Goal: Information Seeking & Learning: Learn about a topic

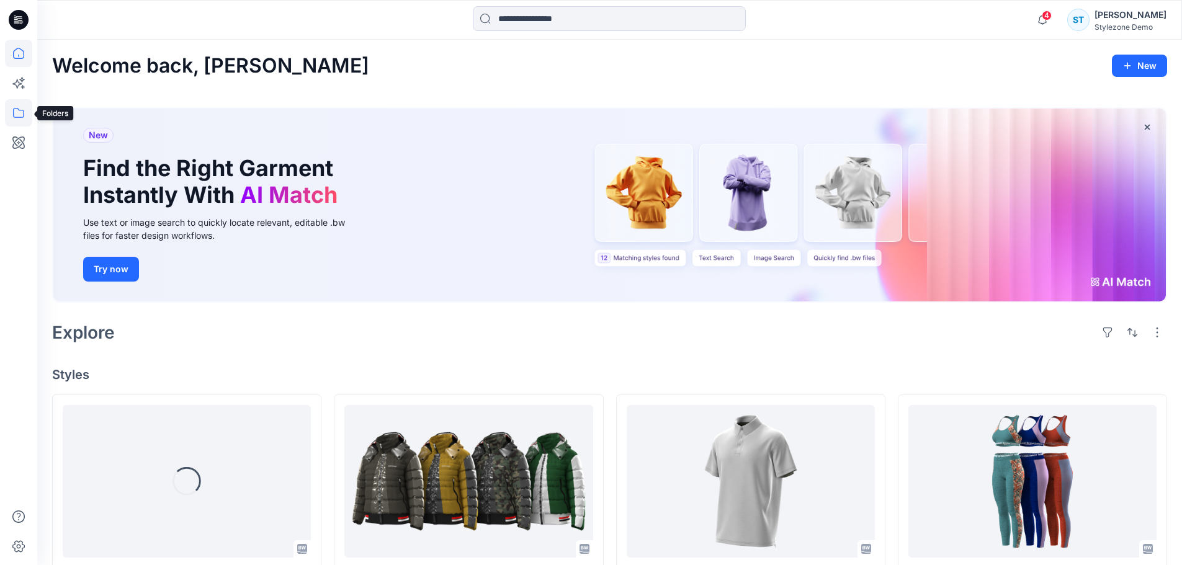
click at [19, 107] on icon at bounding box center [18, 112] width 27 height 27
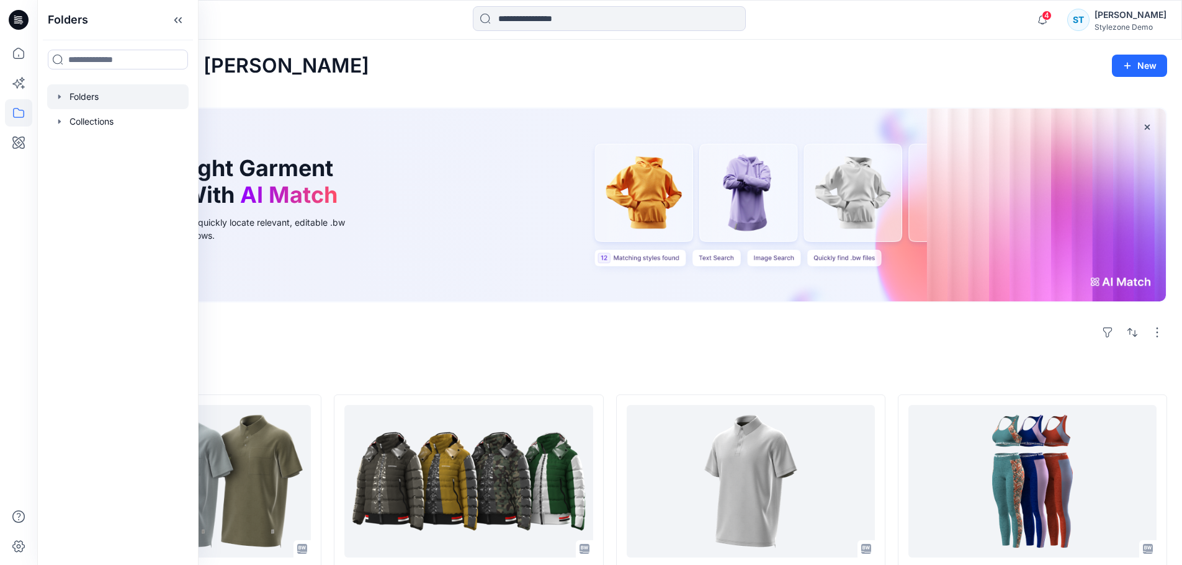
click at [61, 102] on div at bounding box center [118, 96] width 142 height 25
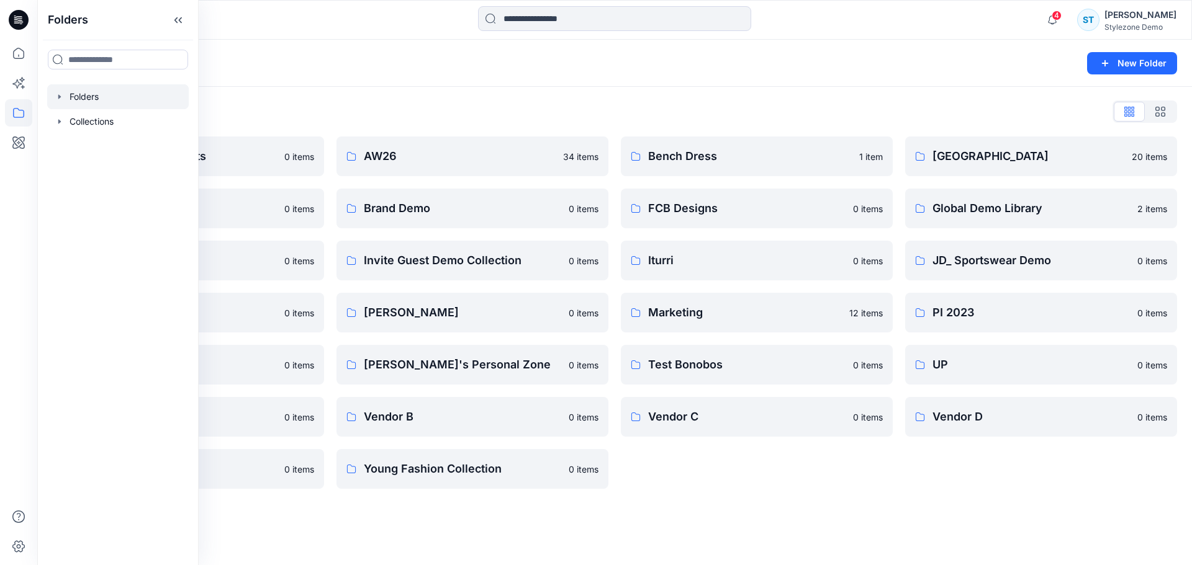
click at [58, 96] on icon "button" at bounding box center [59, 96] width 2 height 4
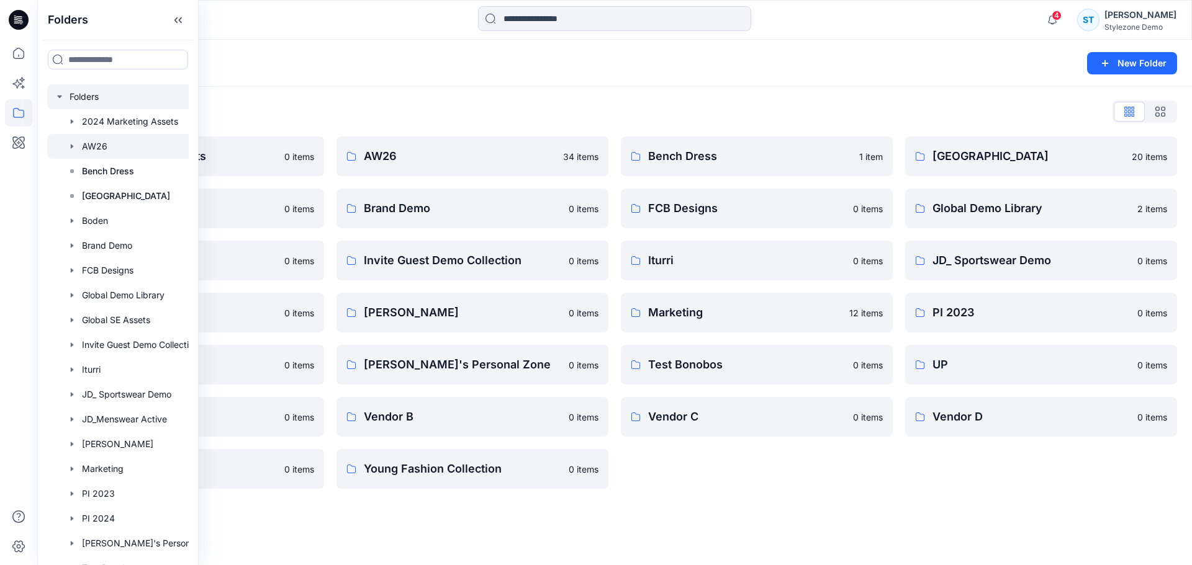
click at [109, 150] on div at bounding box center [134, 146] width 174 height 25
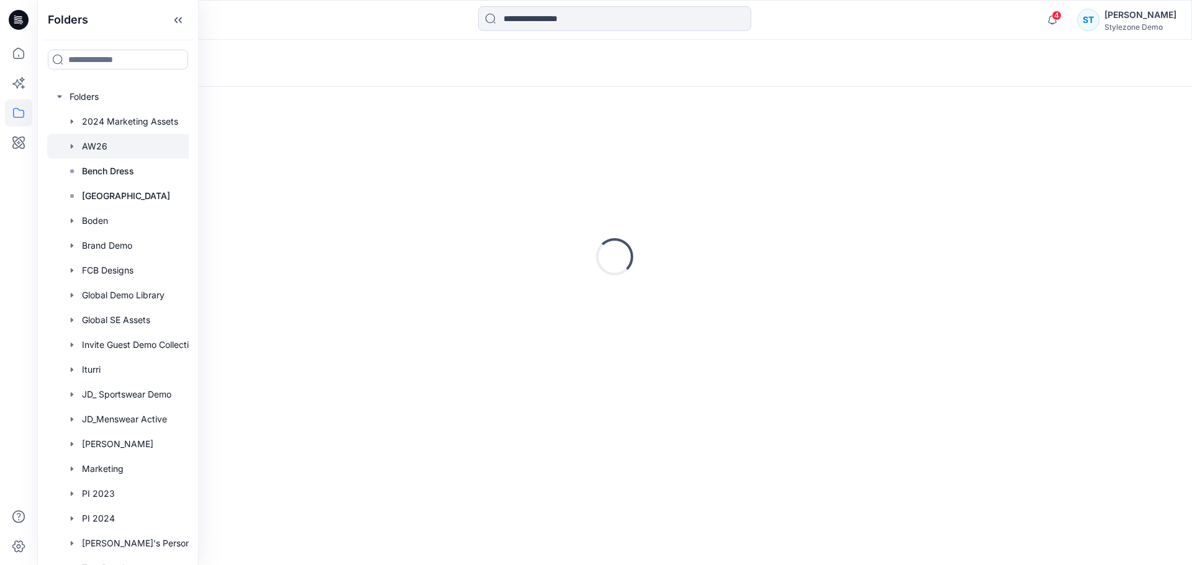
click at [453, 65] on div "Loading..." at bounding box center [614, 63] width 1155 height 47
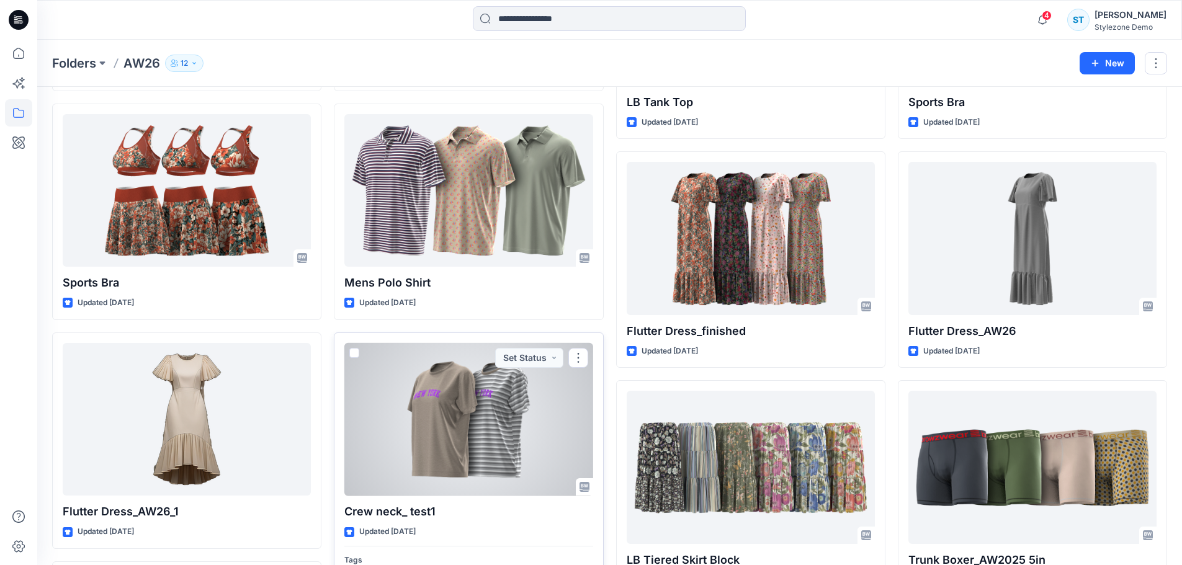
scroll to position [868, 0]
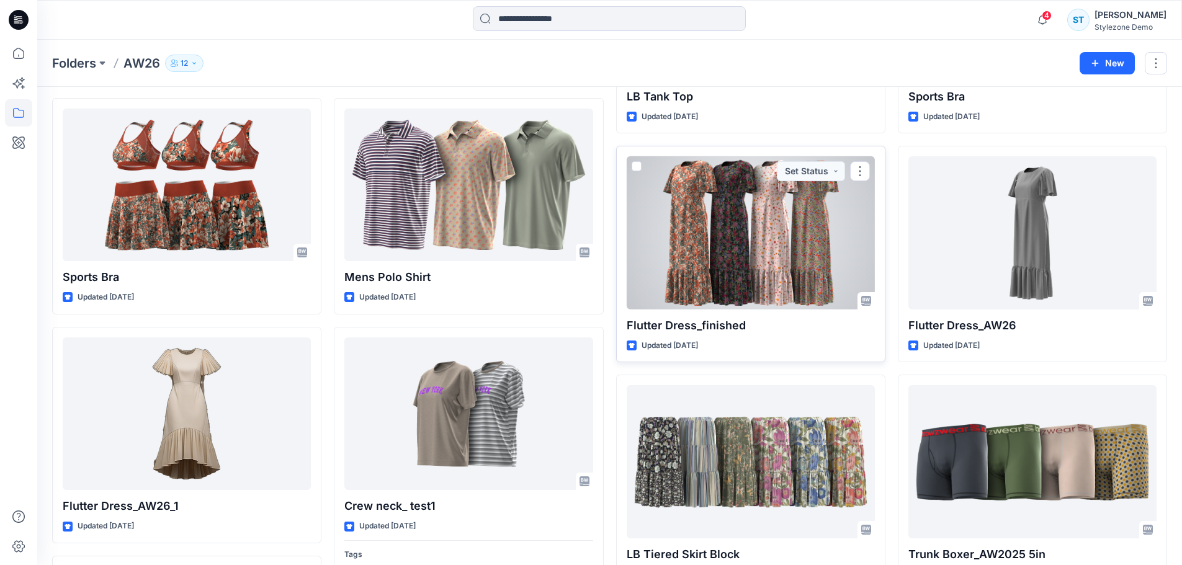
click at [731, 271] on div at bounding box center [751, 232] width 248 height 153
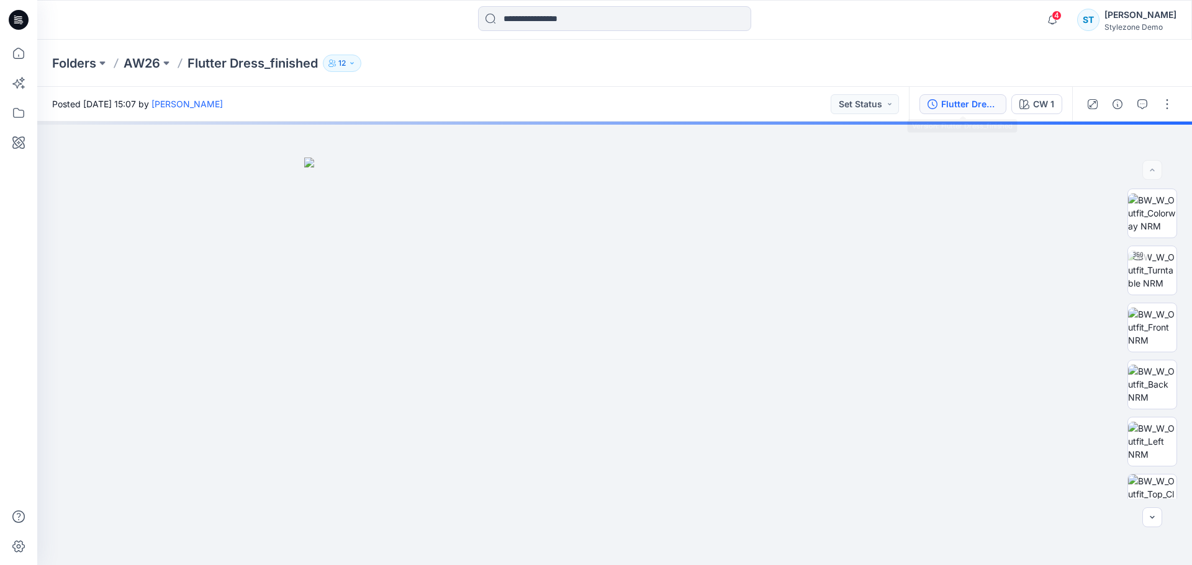
click at [975, 109] on div "Flutter Dress_finished" at bounding box center [969, 104] width 57 height 14
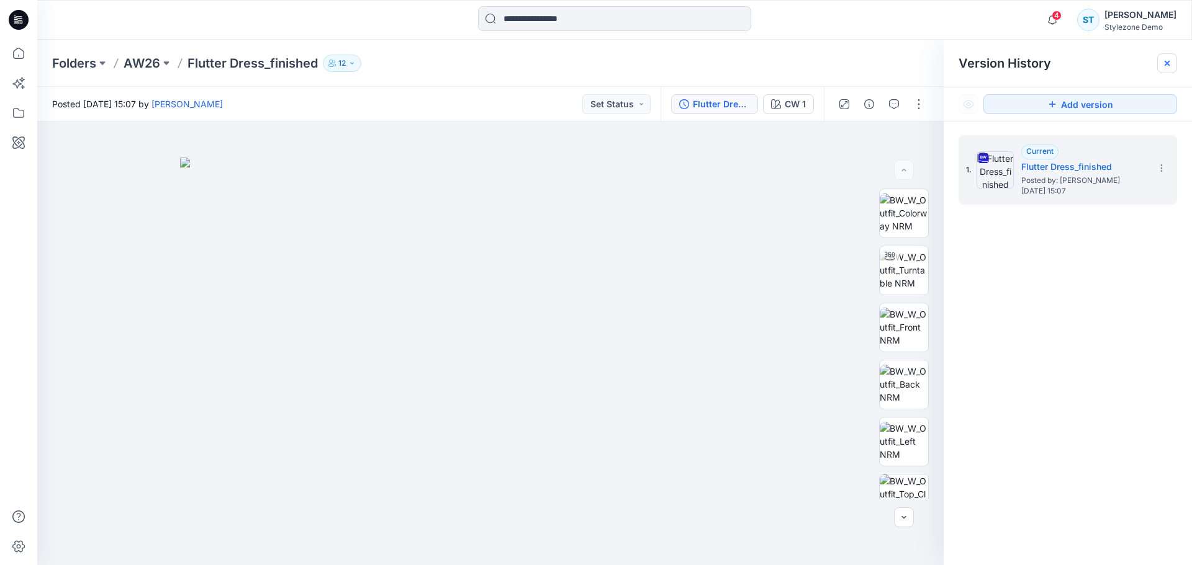
click at [1170, 68] on div at bounding box center [1167, 63] width 20 height 20
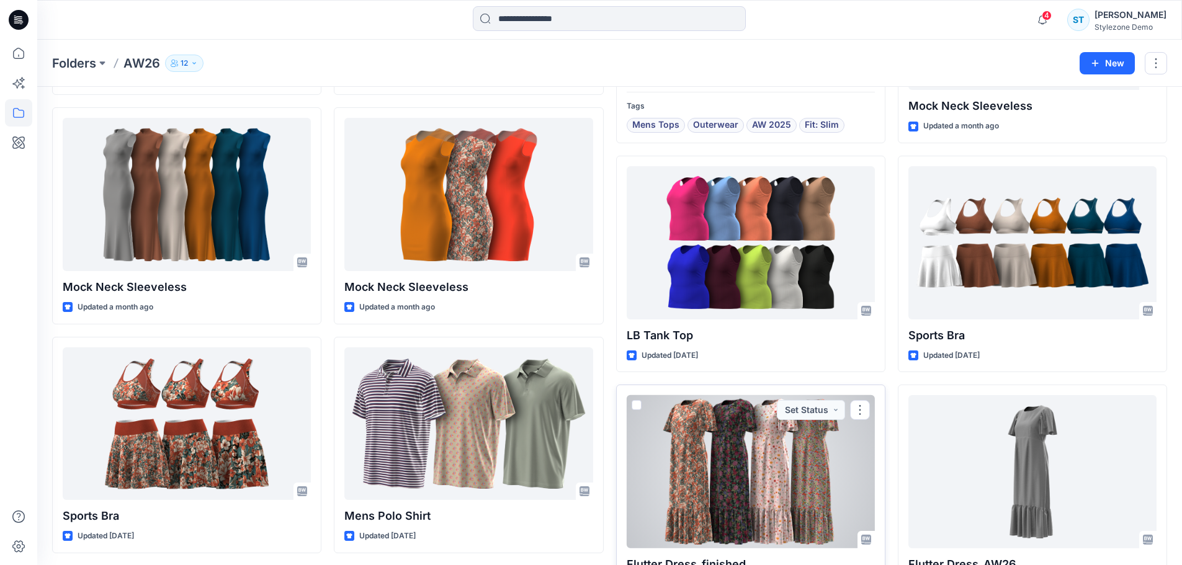
scroll to position [588, 0]
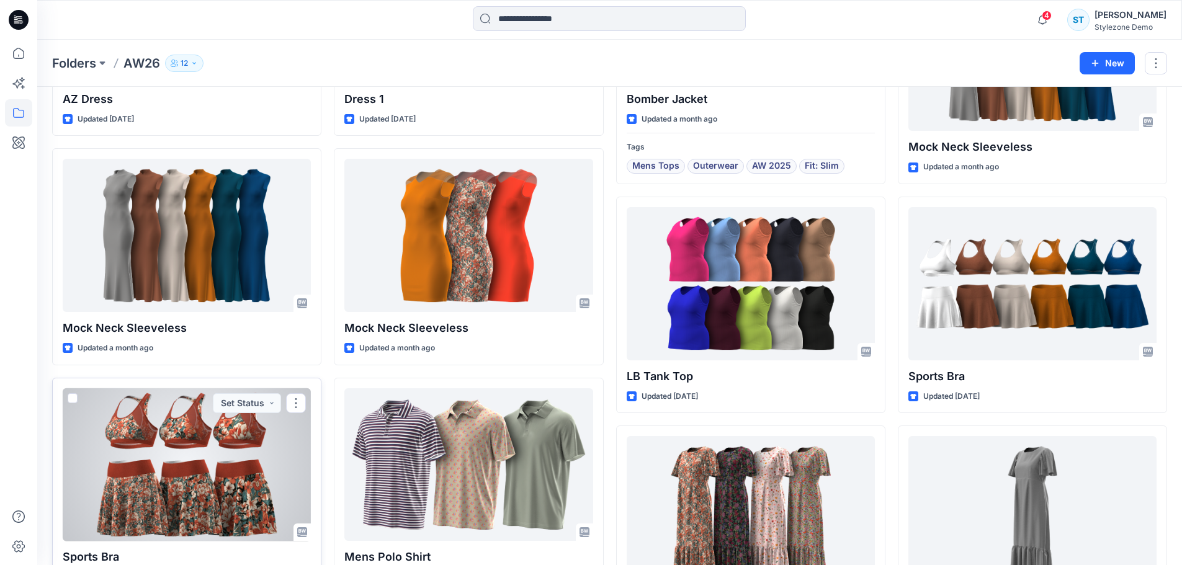
click at [236, 487] on div at bounding box center [187, 465] width 248 height 153
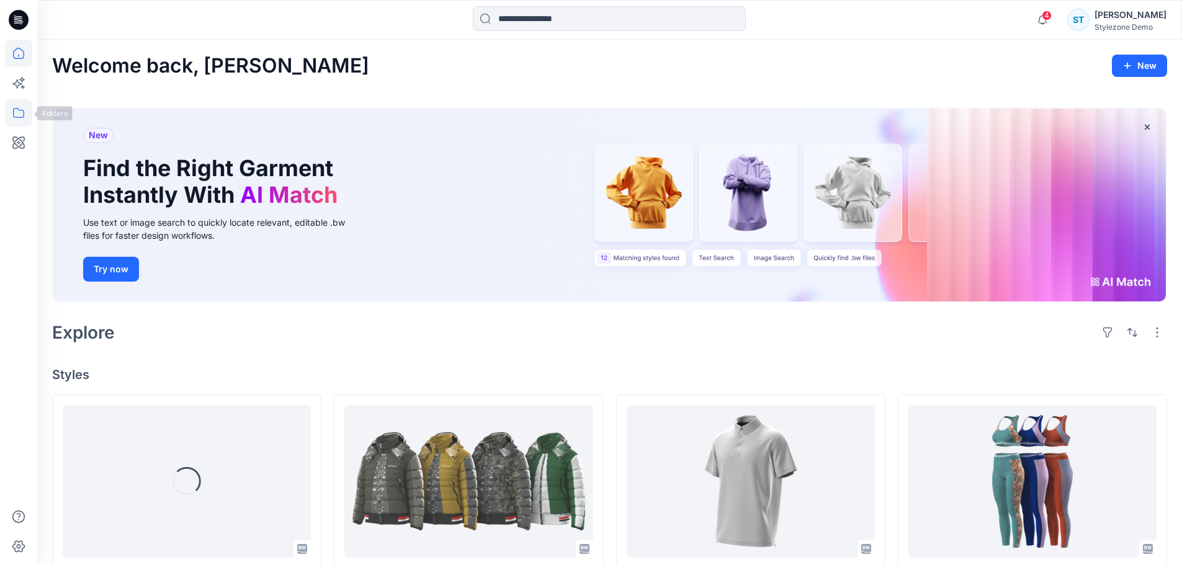
click at [24, 113] on icon at bounding box center [18, 113] width 11 height 10
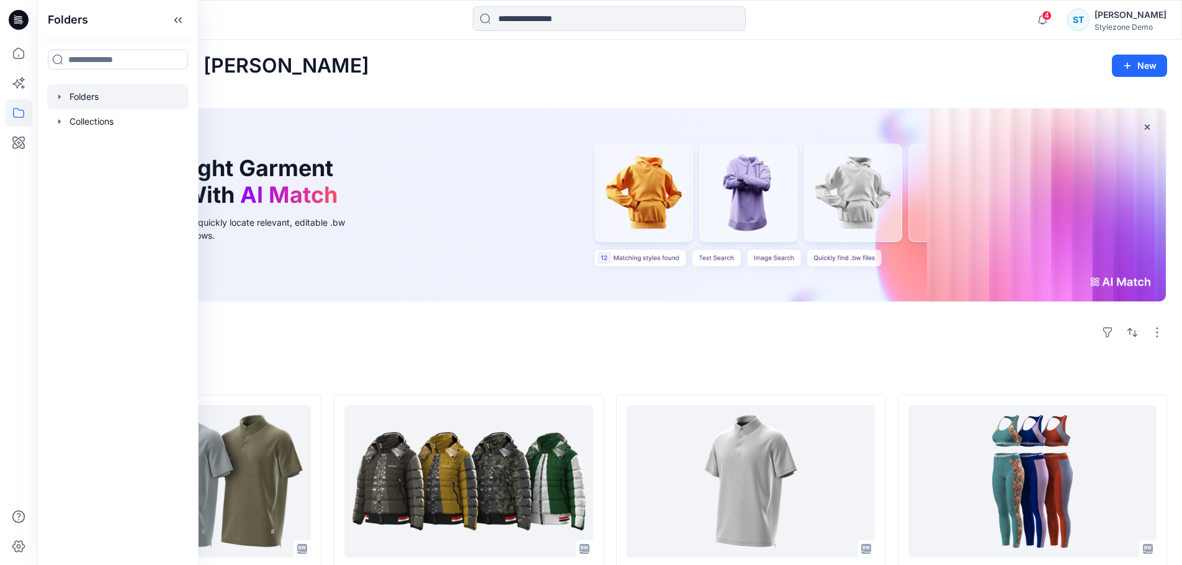
click at [56, 99] on icon "button" at bounding box center [60, 97] width 10 height 10
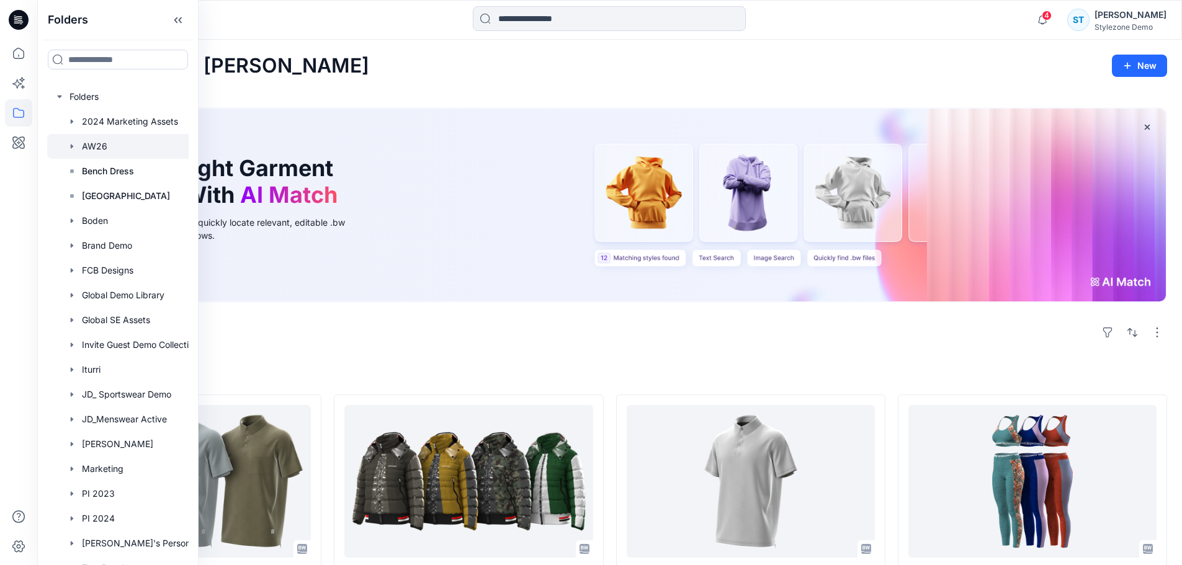
click at [82, 153] on div at bounding box center [134, 146] width 174 height 25
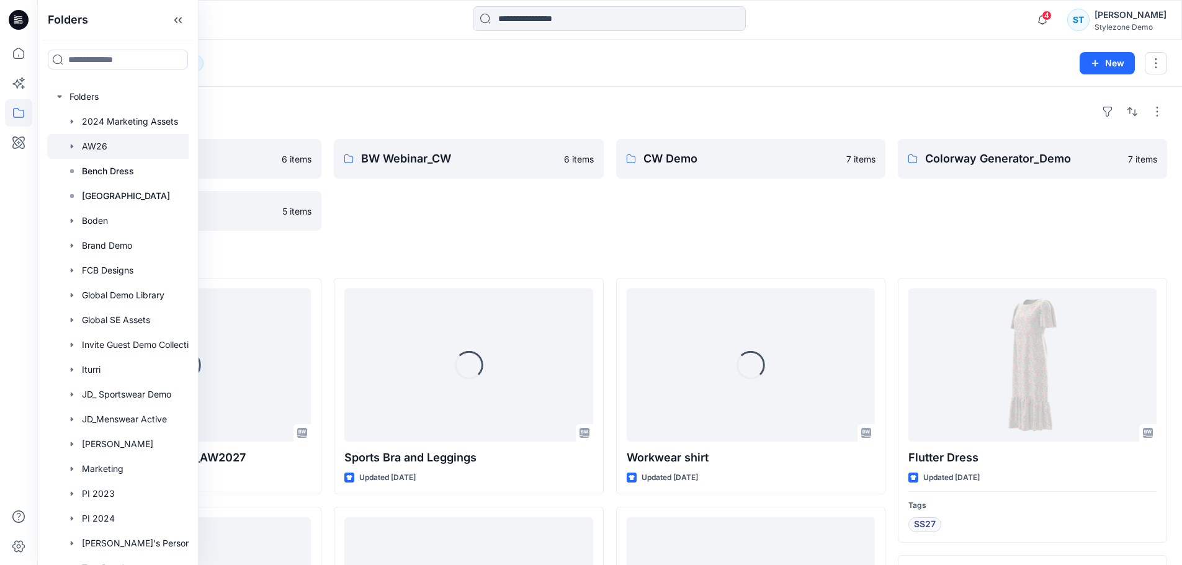
click at [415, 97] on div "Folders BW Webinar 6 items Fabrics 5 items BW Webinar_CW 6 items CW Demo 7 item…" at bounding box center [609, 574] width 1145 height 974
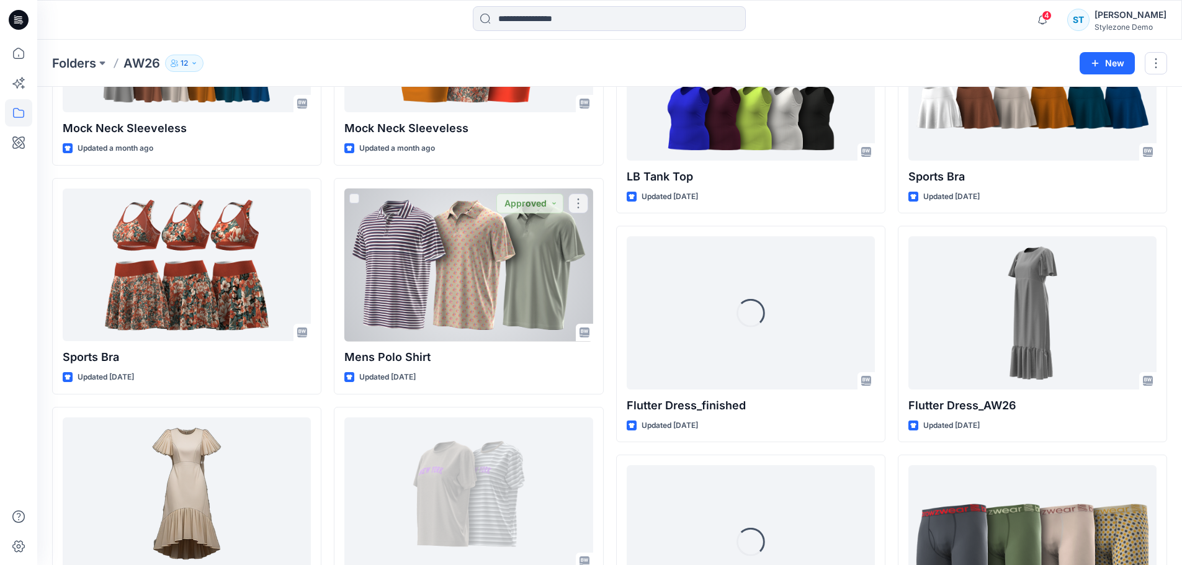
scroll to position [806, 0]
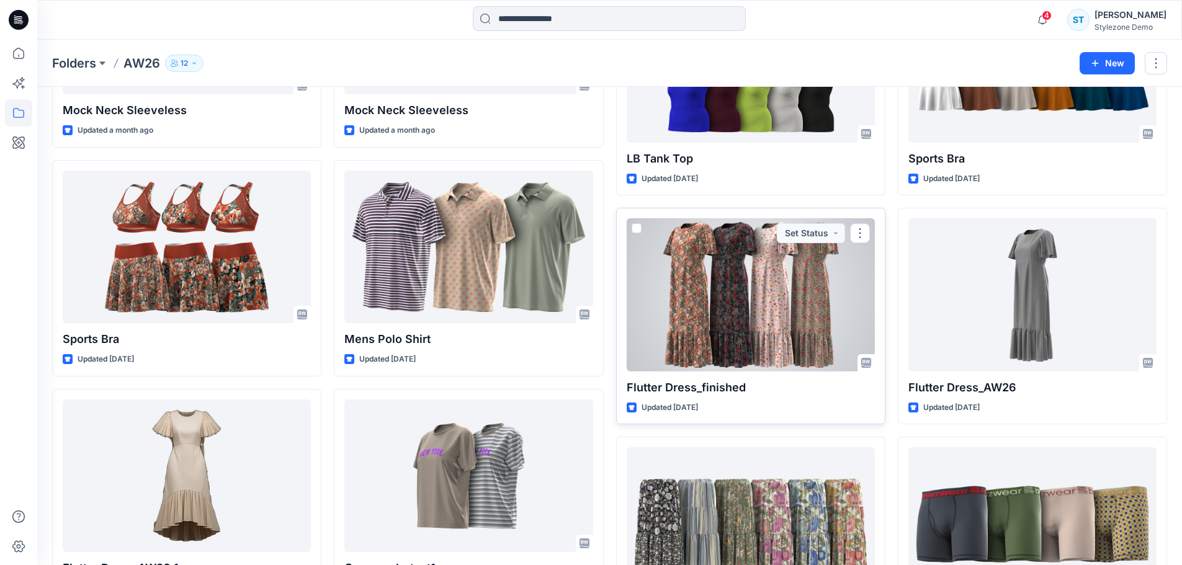
click at [731, 301] on div at bounding box center [751, 294] width 248 height 153
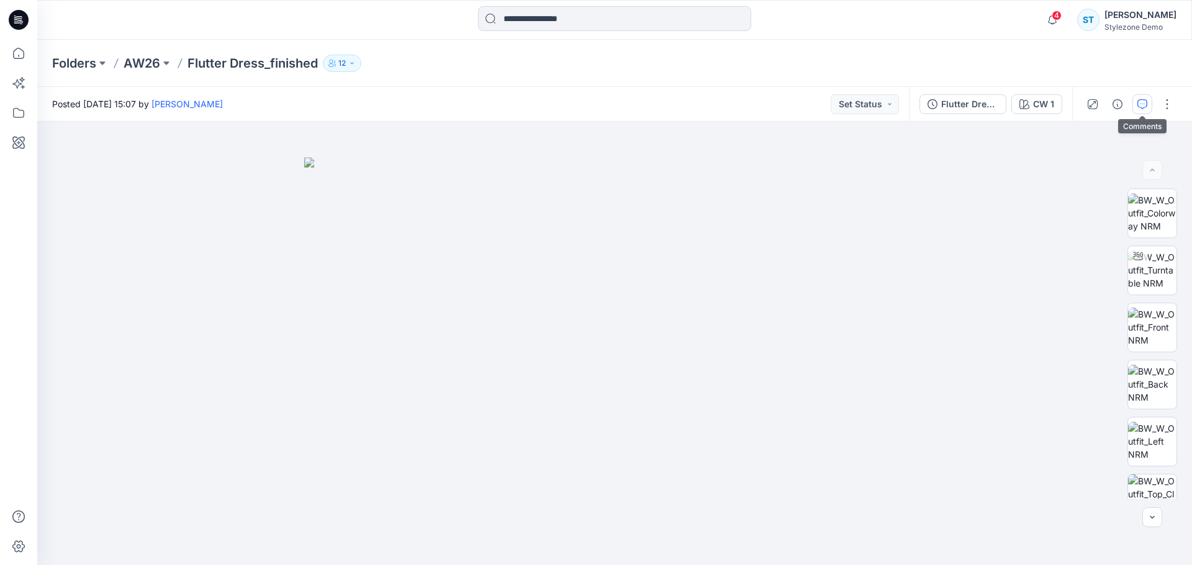
click at [1142, 104] on icon "button" at bounding box center [1142, 104] width 10 height 10
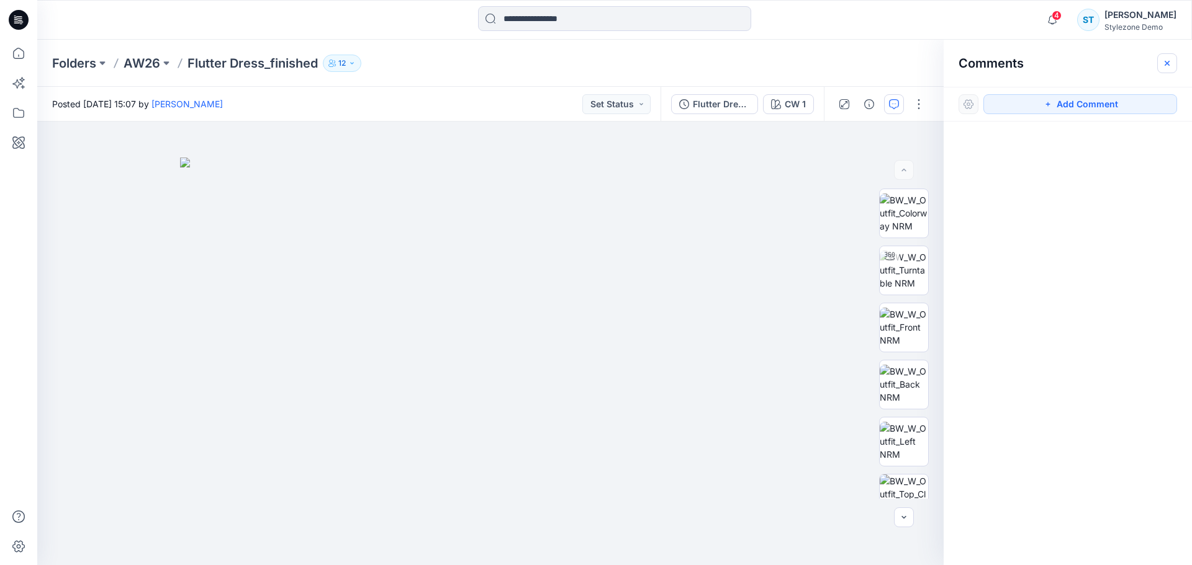
click at [1176, 70] on button "button" at bounding box center [1167, 63] width 20 height 20
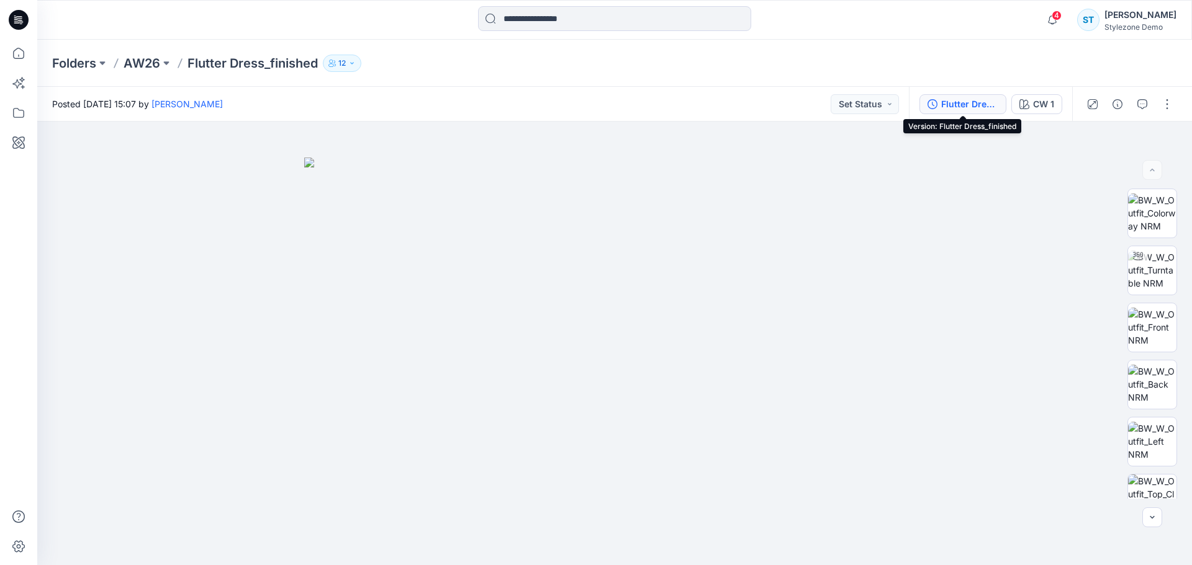
click at [952, 106] on div "Flutter Dress_finished" at bounding box center [969, 104] width 57 height 14
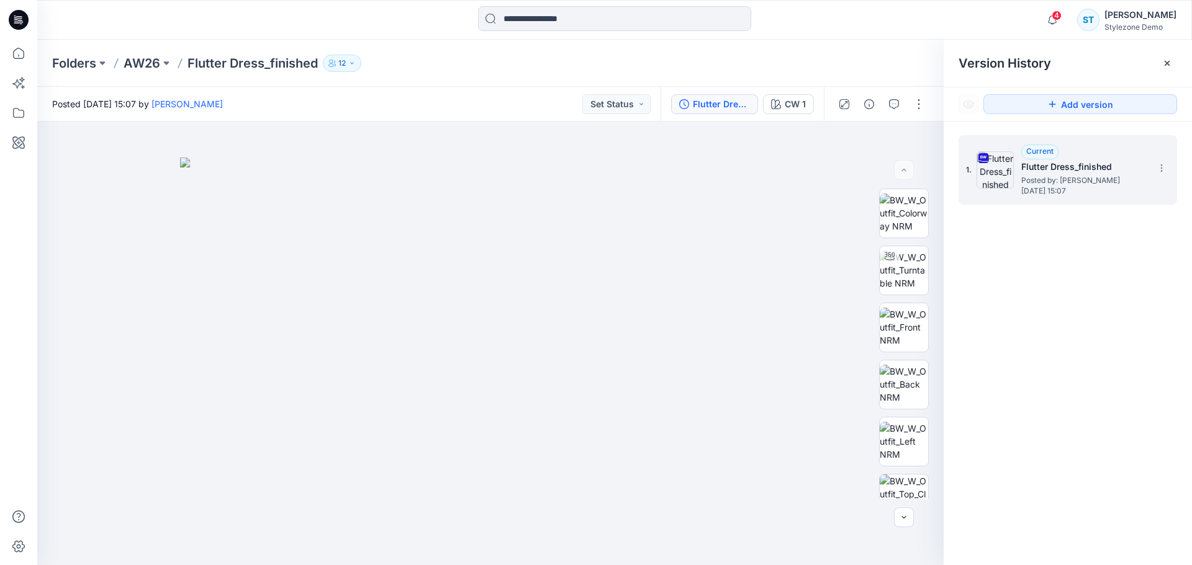
click at [1055, 189] on span "[DATE] 15:07" at bounding box center [1083, 191] width 124 height 9
click at [1168, 66] on icon at bounding box center [1167, 63] width 10 height 10
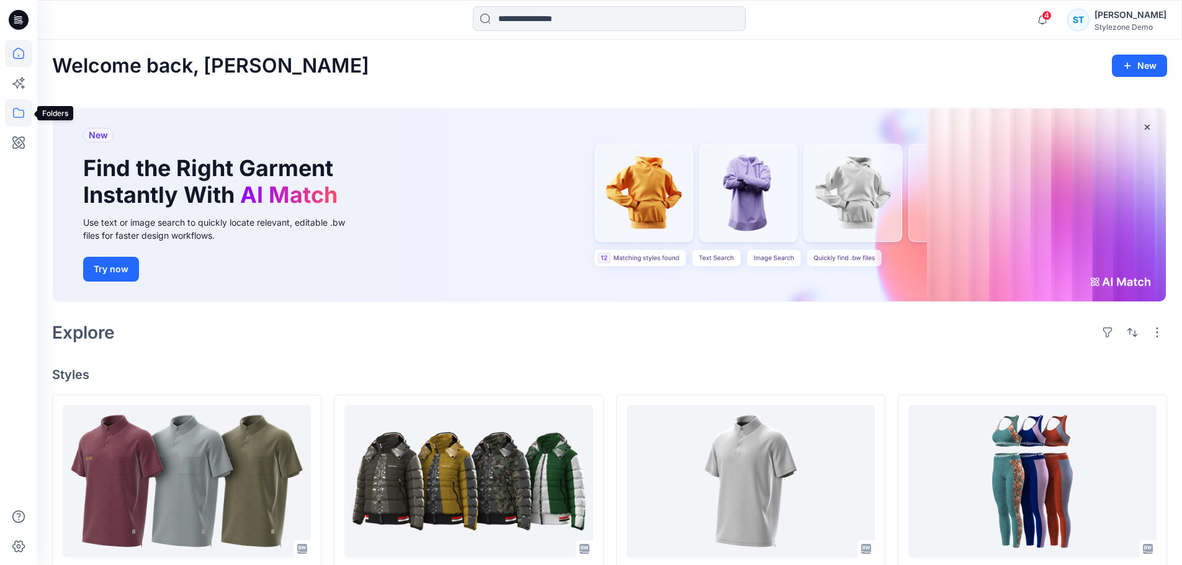
click at [19, 111] on icon at bounding box center [18, 112] width 27 height 27
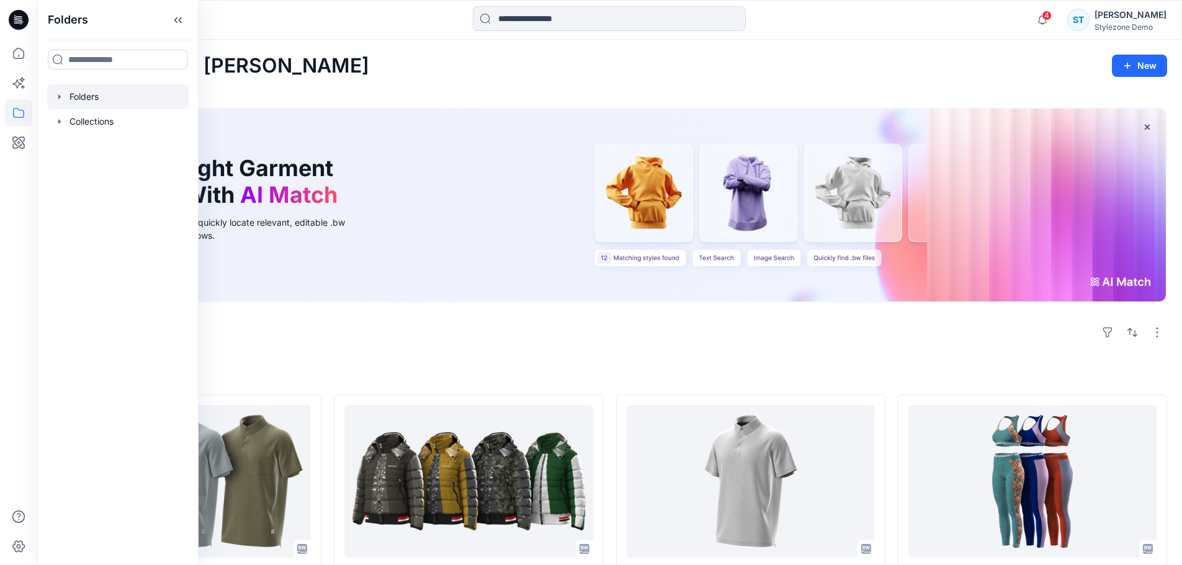
click at [63, 102] on div at bounding box center [118, 96] width 142 height 25
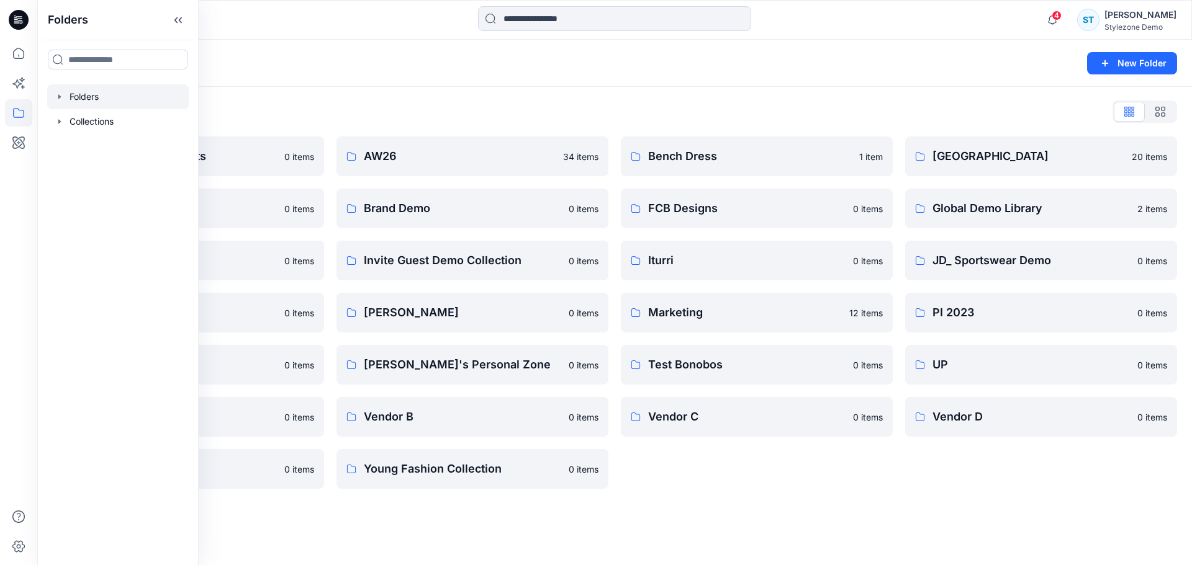
click at [56, 95] on icon "button" at bounding box center [60, 97] width 10 height 10
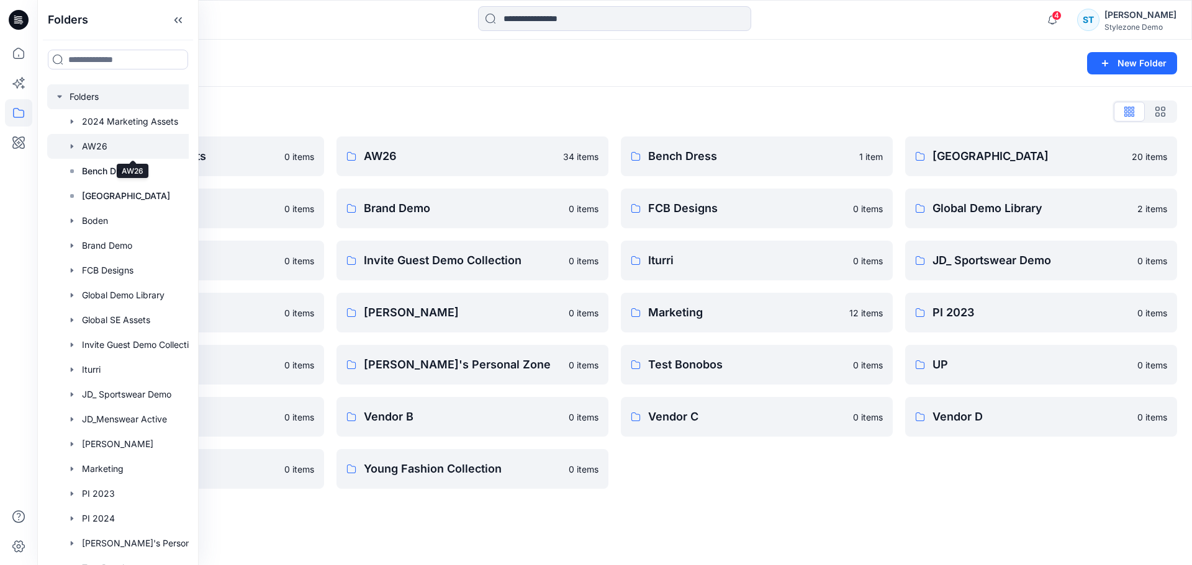
click at [104, 149] on div at bounding box center [134, 146] width 174 height 25
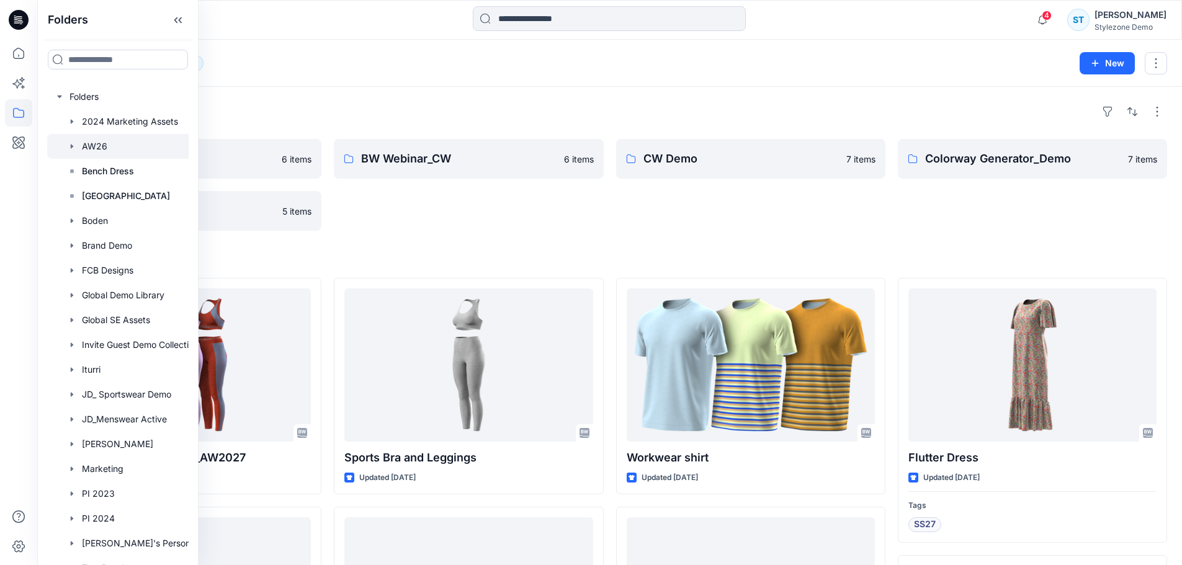
click at [592, 249] on div "Folders BW Webinar 6 items Fabrics 5 items BW Webinar_CW 6 items CW Demo 7 item…" at bounding box center [609, 574] width 1145 height 974
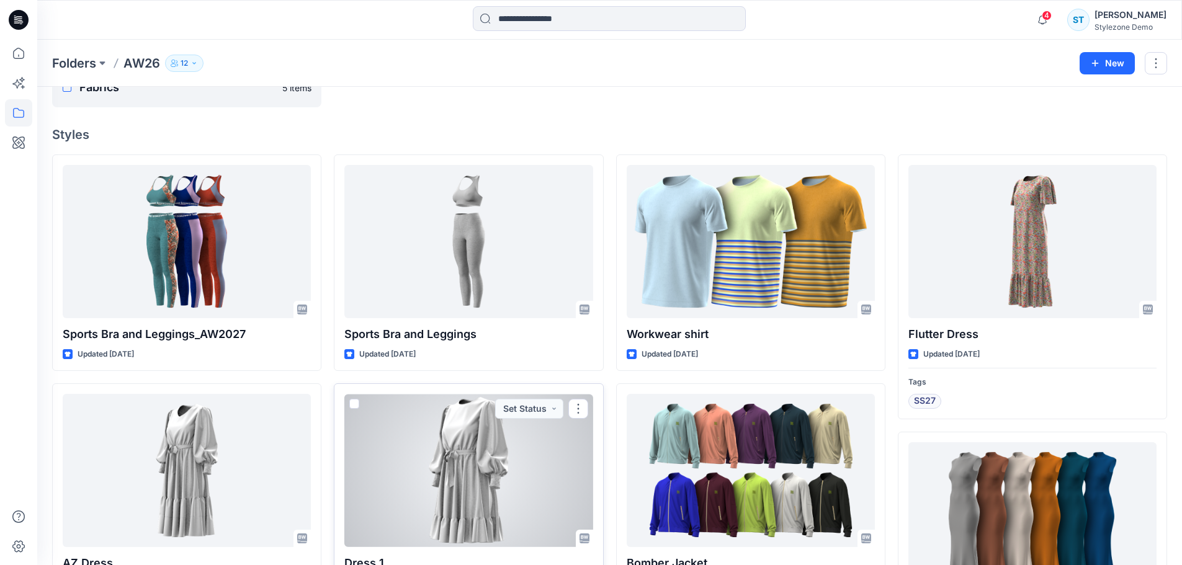
scroll to position [123, 0]
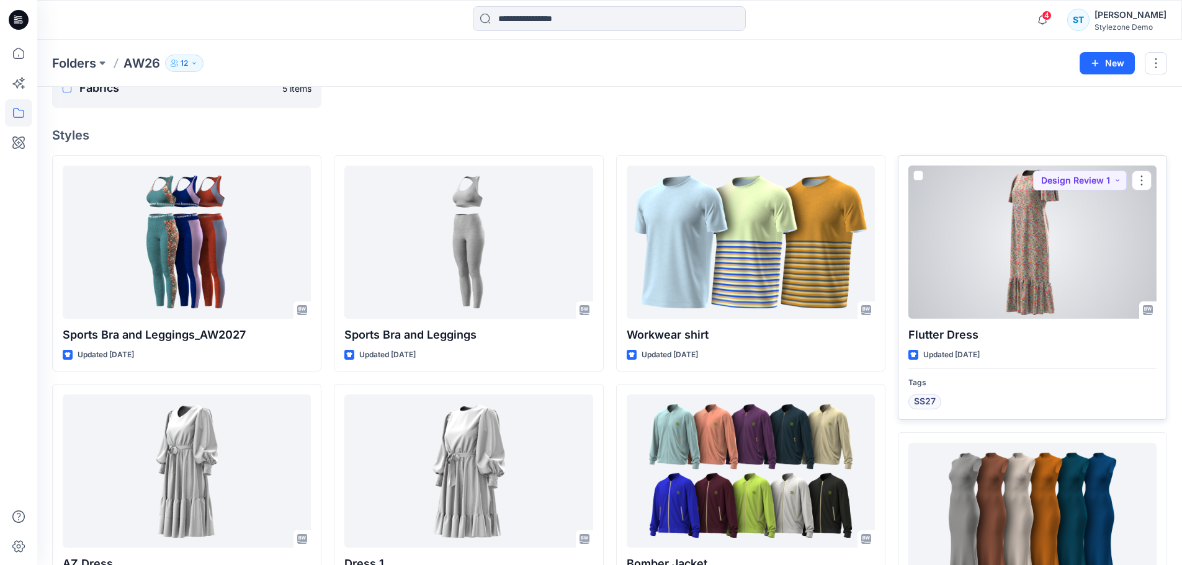
click at [1009, 307] on div at bounding box center [1033, 242] width 248 height 153
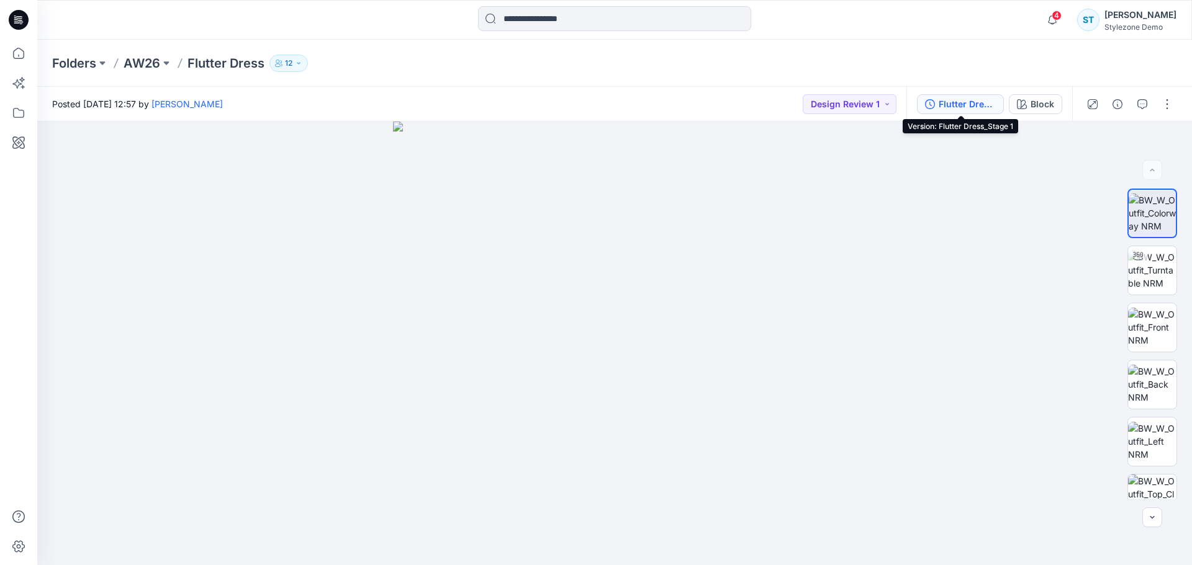
click at [982, 101] on div "Flutter Dress_Stage 1" at bounding box center [967, 104] width 57 height 14
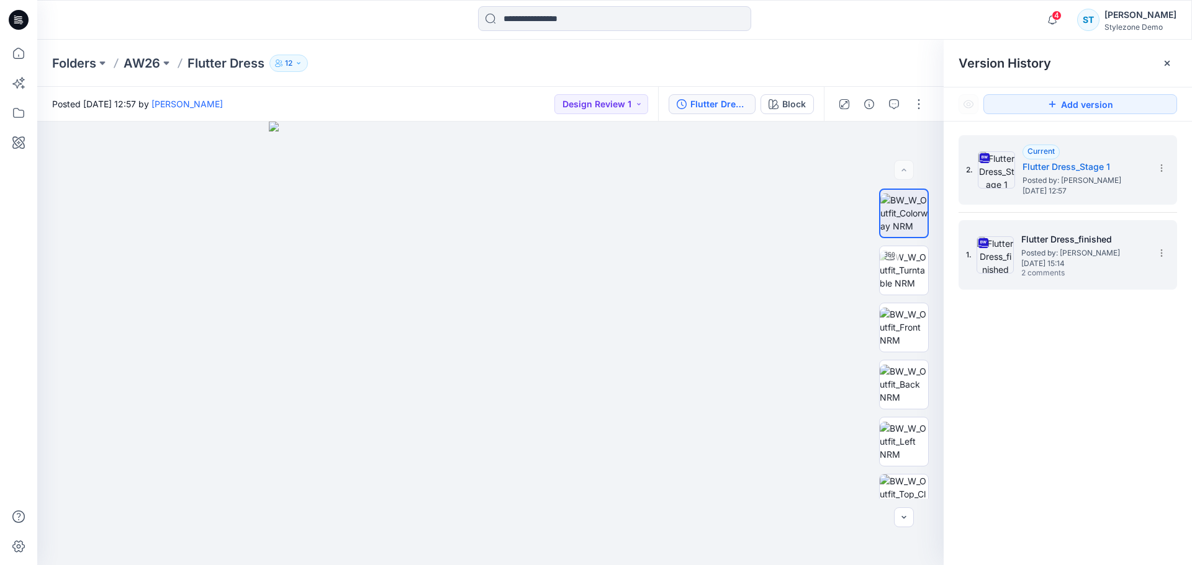
click at [1040, 253] on span "Posted by: [PERSON_NAME]" at bounding box center [1083, 253] width 124 height 12
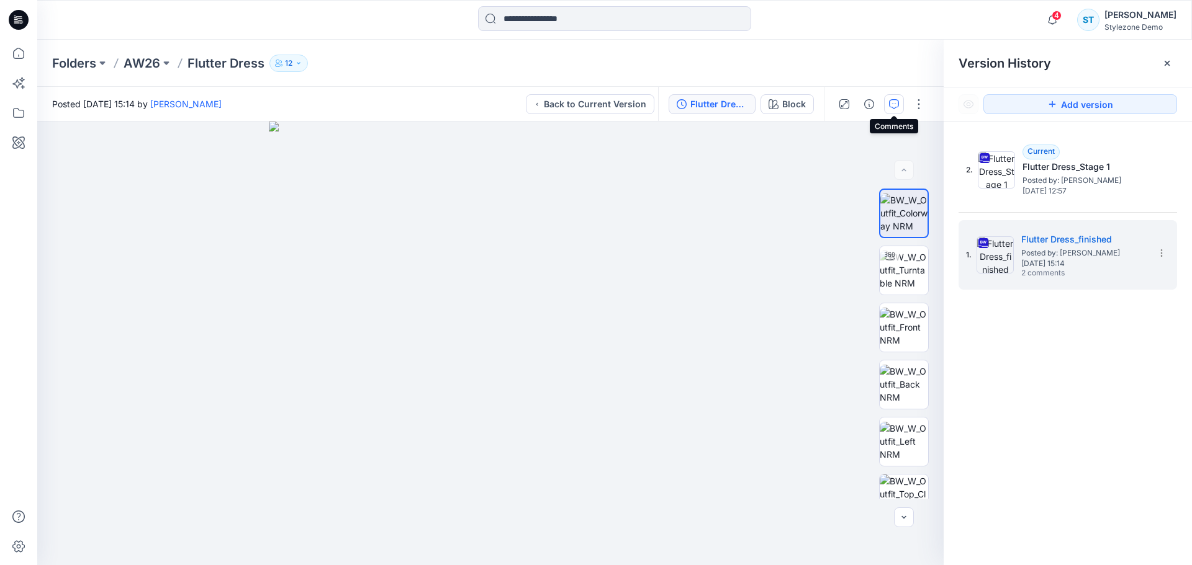
click at [895, 109] on icon "button" at bounding box center [894, 104] width 10 height 10
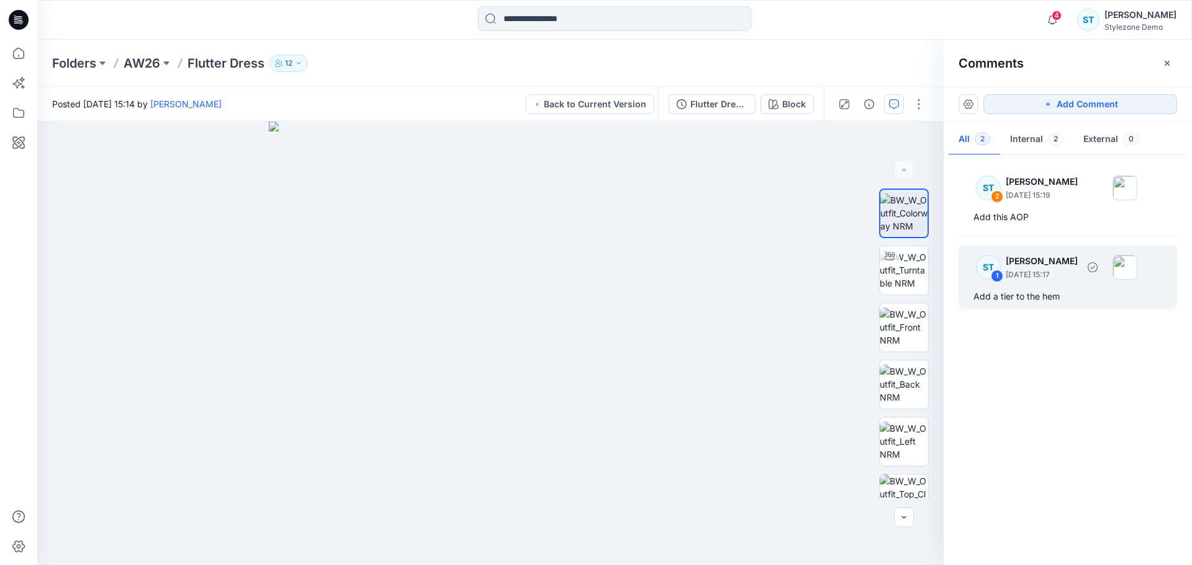
click at [1047, 277] on p "September 12, 2025 15:17" at bounding box center [1042, 275] width 72 height 12
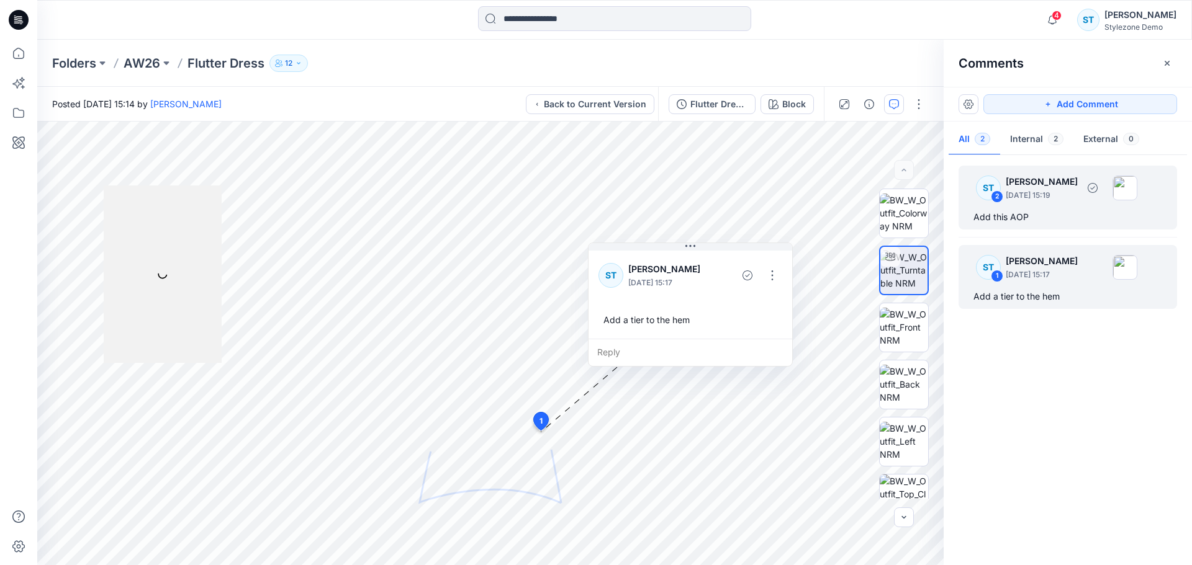
click at [1047, 215] on div "Add this AOP" at bounding box center [1067, 217] width 189 height 15
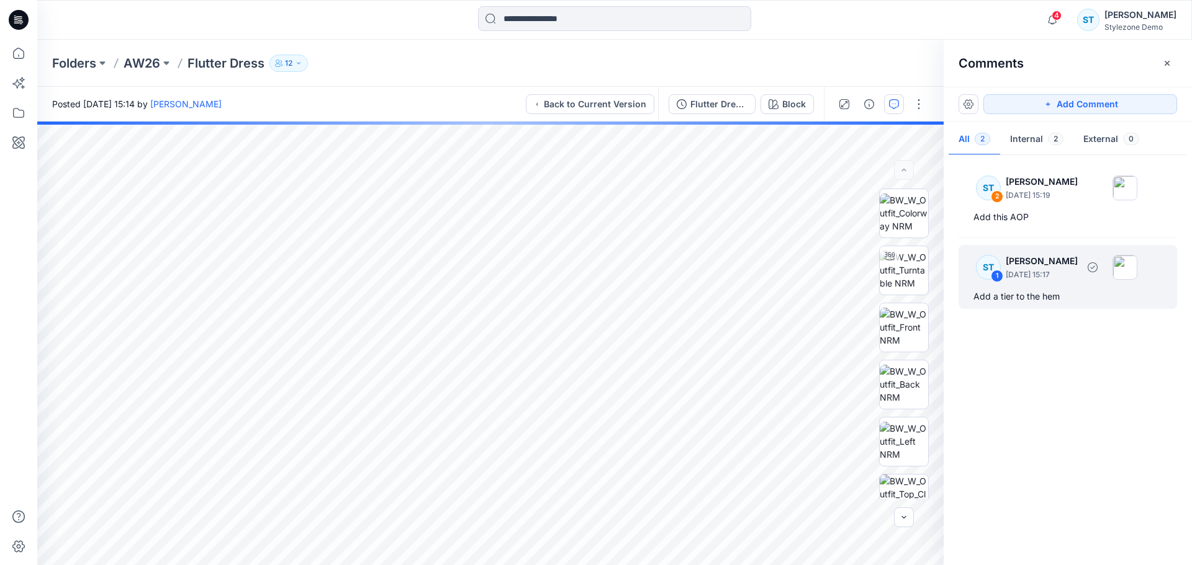
click at [1069, 275] on p "September 12, 2025 15:17" at bounding box center [1042, 275] width 72 height 12
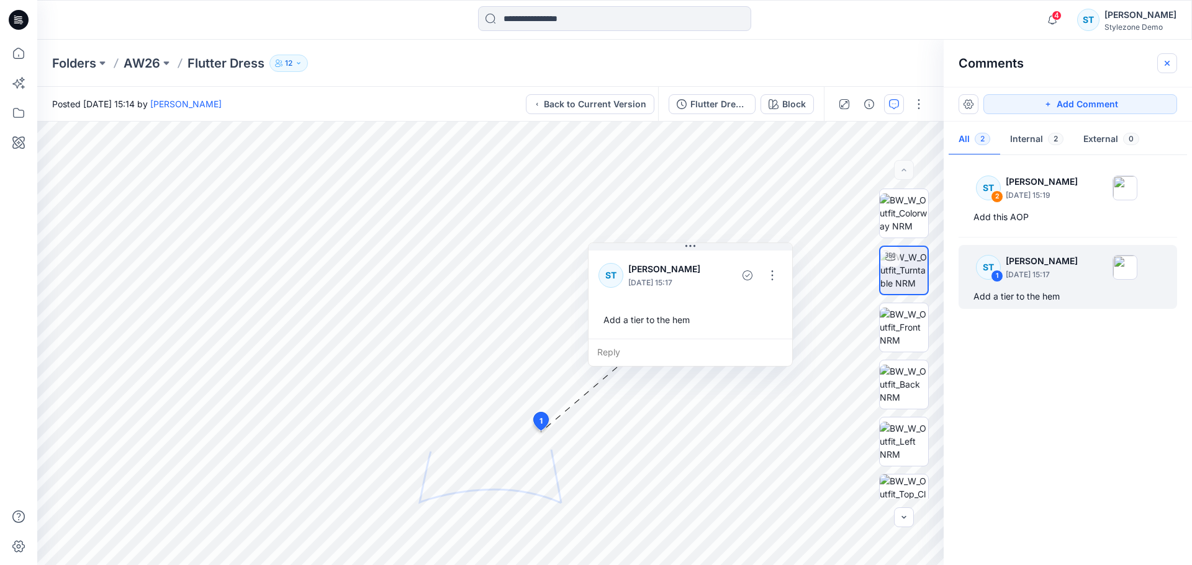
click at [1169, 62] on icon "button" at bounding box center [1167, 63] width 10 height 10
